Goal: Information Seeking & Learning: Learn about a topic

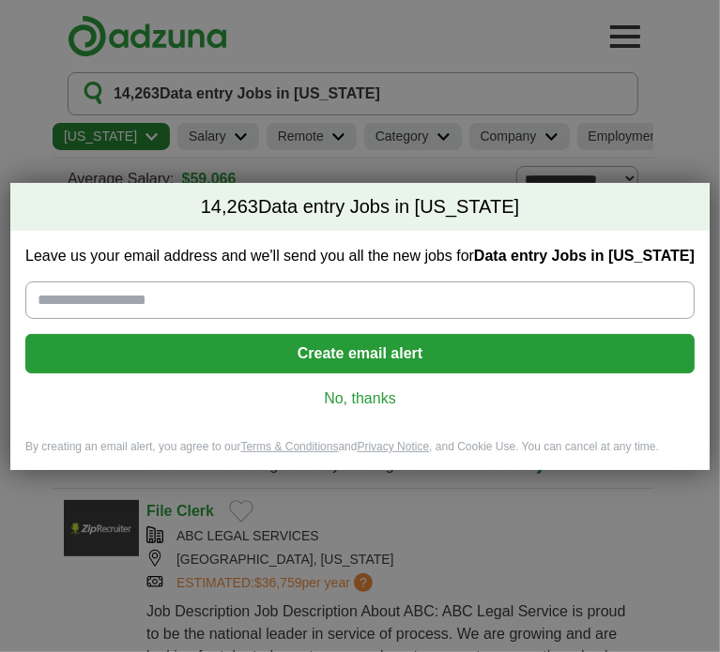
click at [357, 394] on link "No, thanks" at bounding box center [359, 399] width 639 height 21
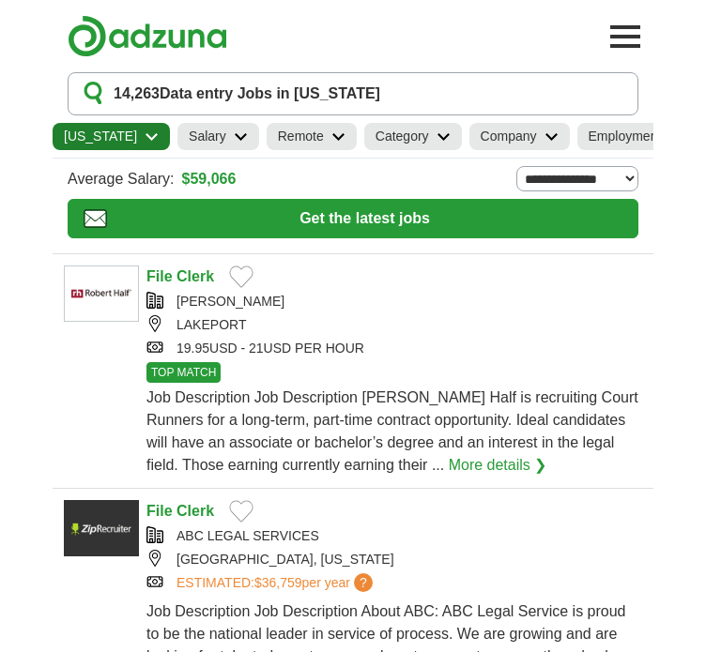
click at [131, 123] on link "[US_STATE]" at bounding box center [111, 136] width 117 height 27
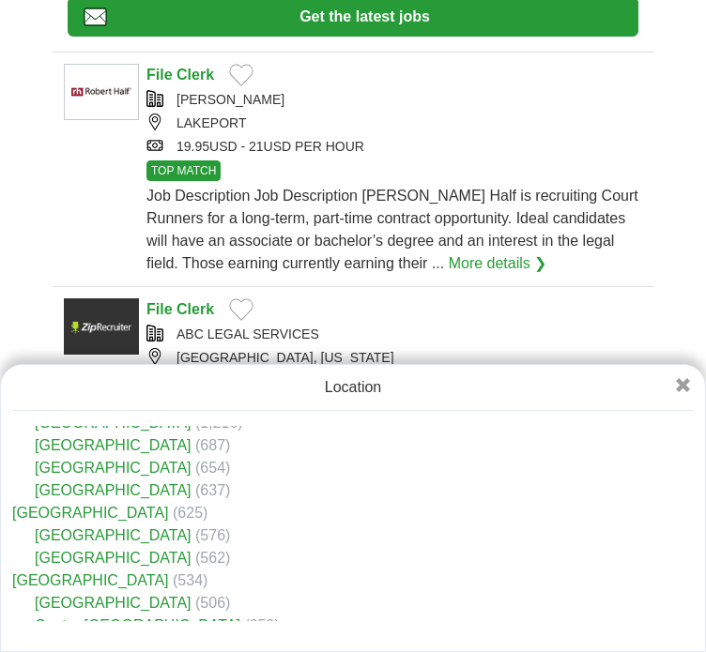
scroll to position [105, 0]
click at [104, 553] on link "[GEOGRAPHIC_DATA]" at bounding box center [113, 557] width 157 height 16
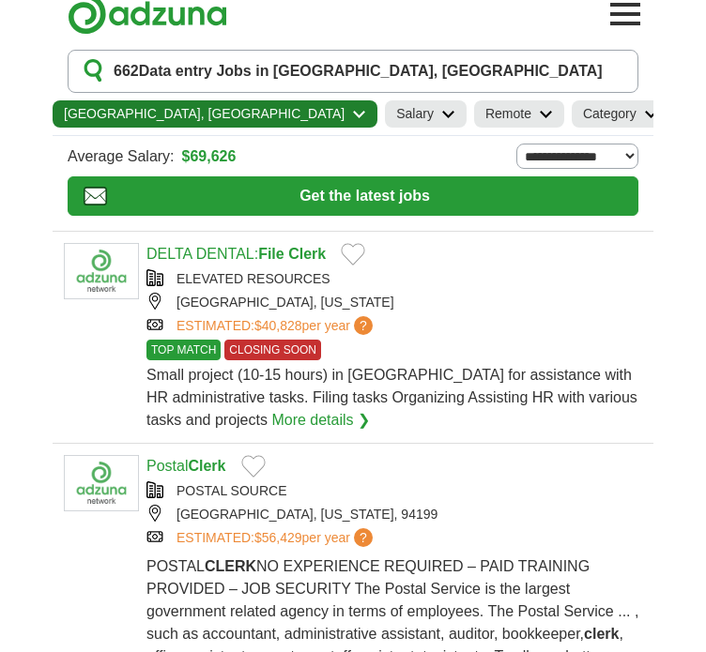
scroll to position [25, 0]
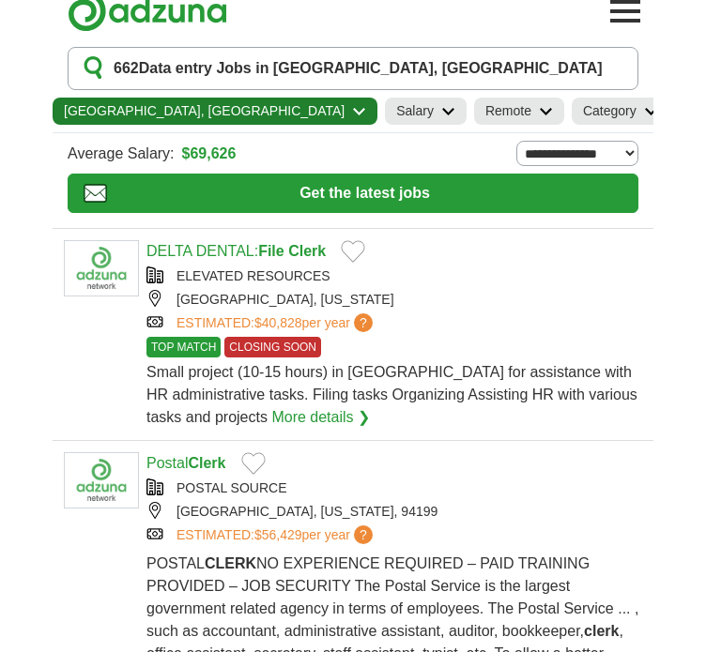
click at [583, 114] on h2 "Category" at bounding box center [609, 111] width 53 height 20
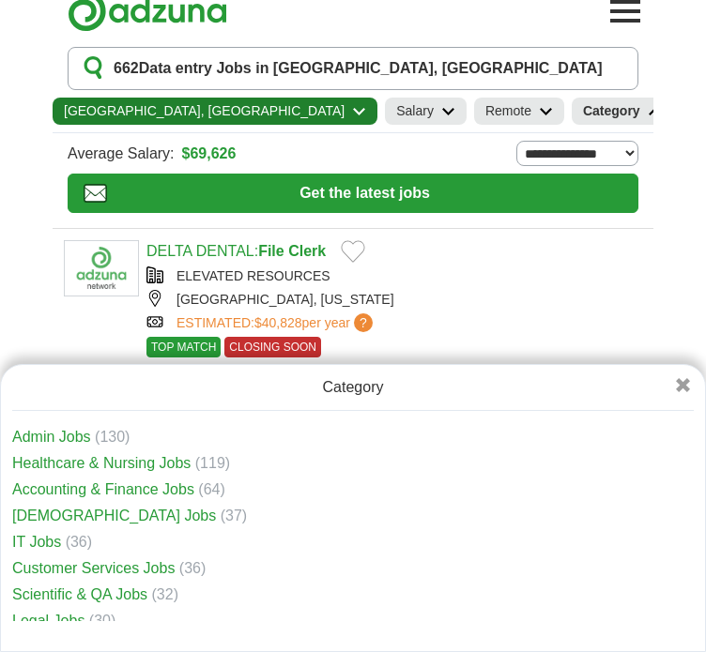
click at [583, 114] on h2 "Category" at bounding box center [611, 111] width 57 height 20
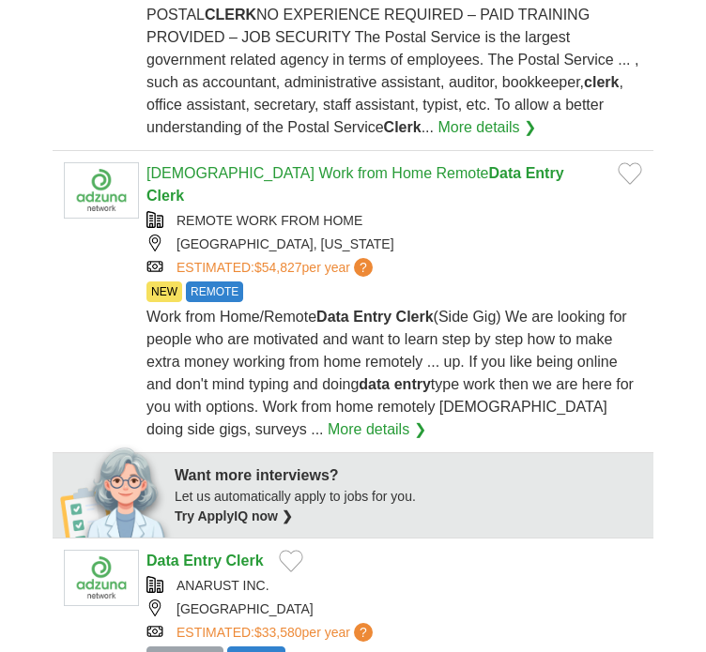
scroll to position [525, 0]
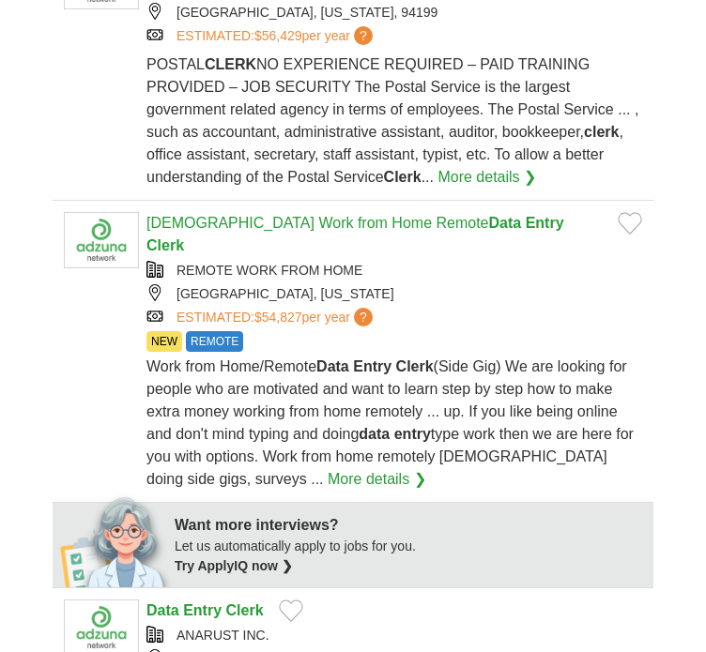
click at [270, 223] on article "Part Time Work from Home Remote Data Entry Clerk REMOTE WORK FROM HOME SAN FRAN…" at bounding box center [353, 352] width 601 height 302
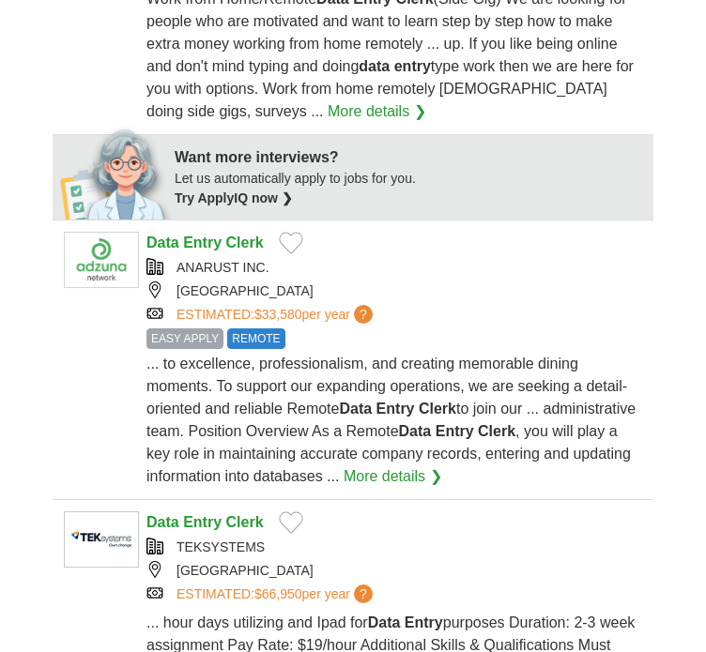
scroll to position [894, 0]
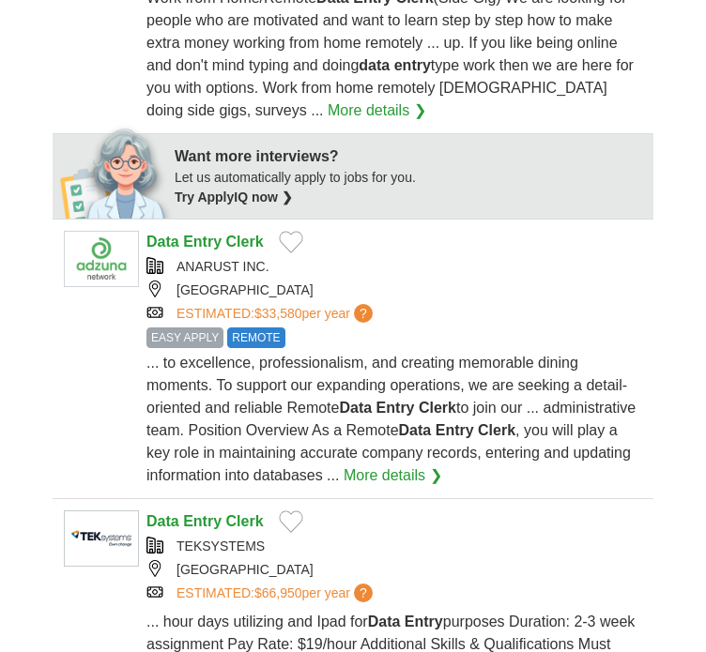
click at [206, 237] on strong "Entry" at bounding box center [202, 242] width 38 height 16
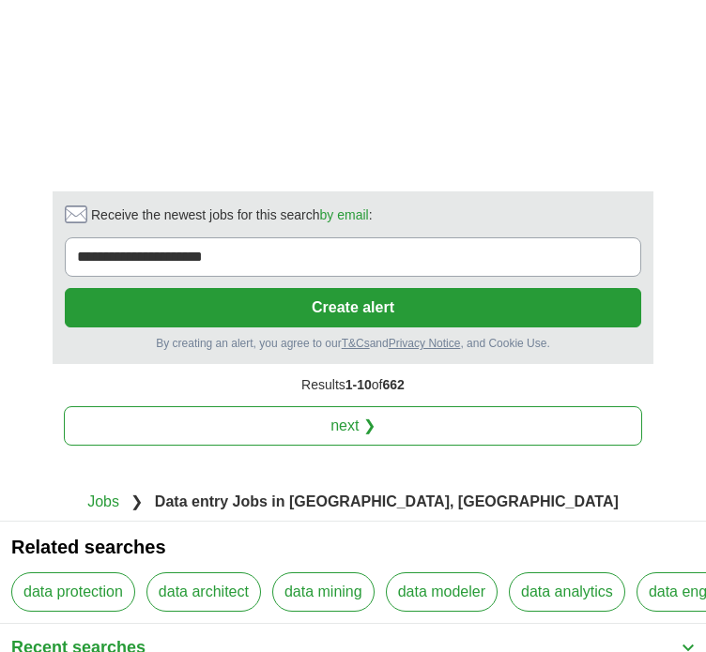
scroll to position [3754, 0]
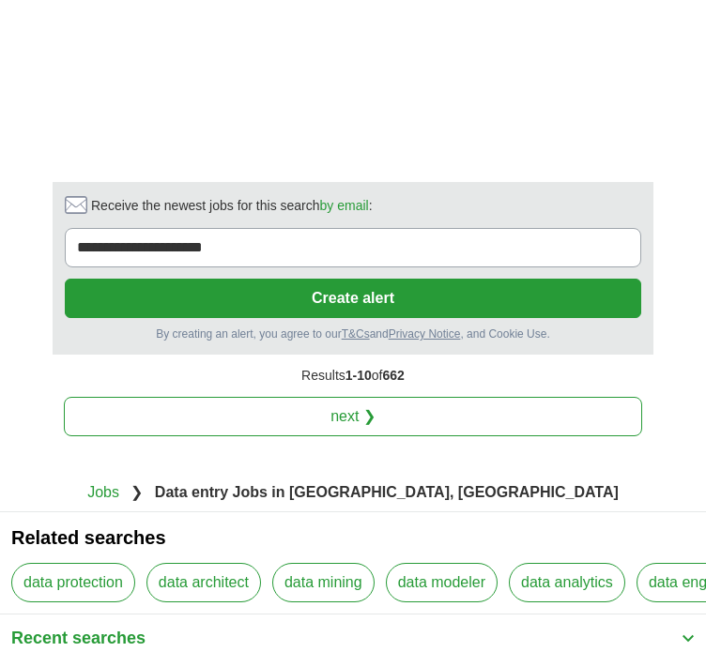
click at [315, 415] on link "next ❯" at bounding box center [353, 416] width 578 height 39
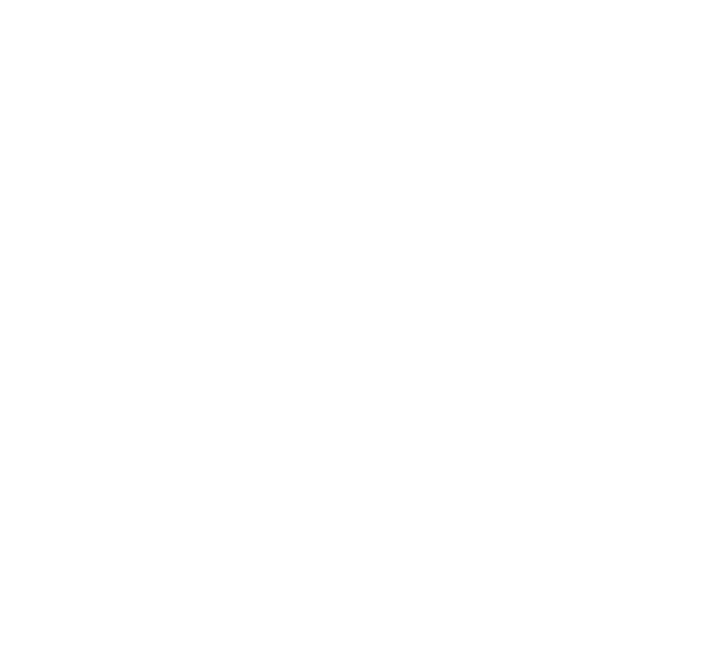
scroll to position [3438, 0]
